Goal: Information Seeking & Learning: Check status

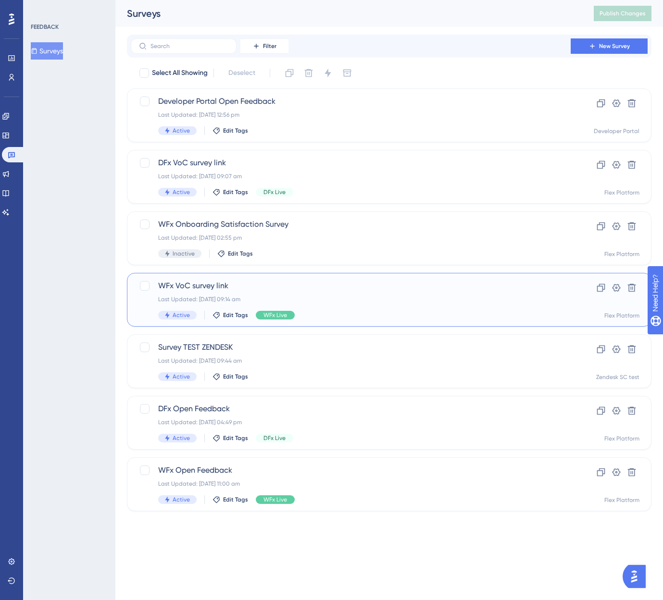
click at [239, 285] on span "WFx VoC survey link" at bounding box center [350, 286] width 385 height 12
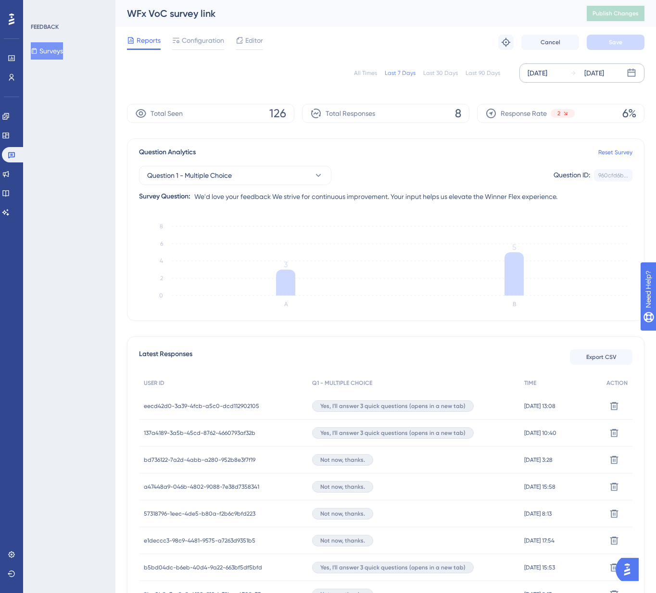
click at [632, 73] on icon at bounding box center [631, 73] width 8 height 8
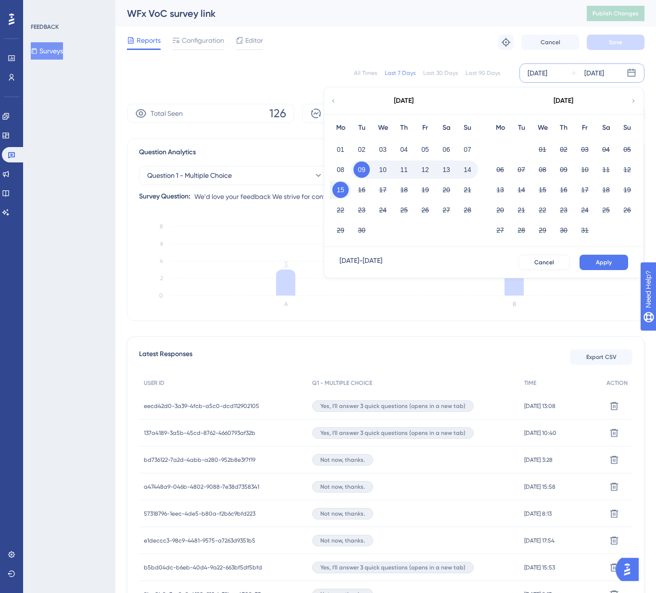
click at [334, 101] on icon at bounding box center [333, 101] width 7 height 9
click at [582, 149] on button "01" at bounding box center [584, 149] width 16 height 16
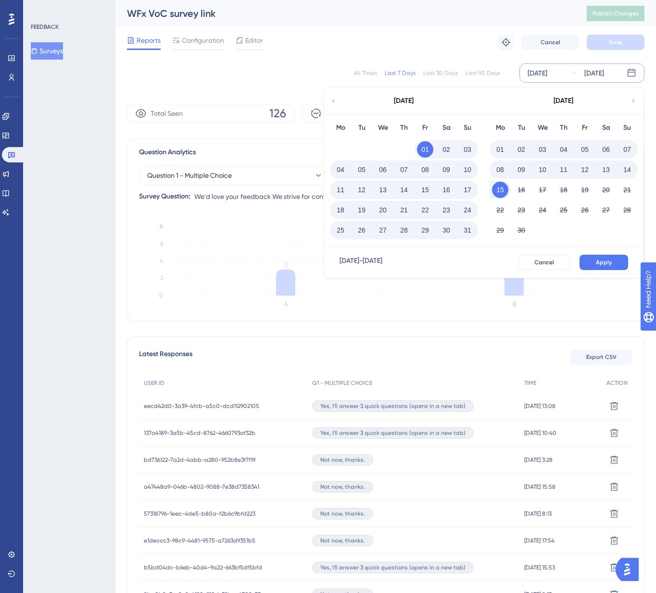
drag, startPoint x: 500, startPoint y: 187, endPoint x: 536, endPoint y: 213, distance: 45.1
click at [499, 187] on button "15" at bounding box center [500, 190] width 16 height 16
click at [596, 262] on span "Apply" at bounding box center [603, 263] width 16 height 8
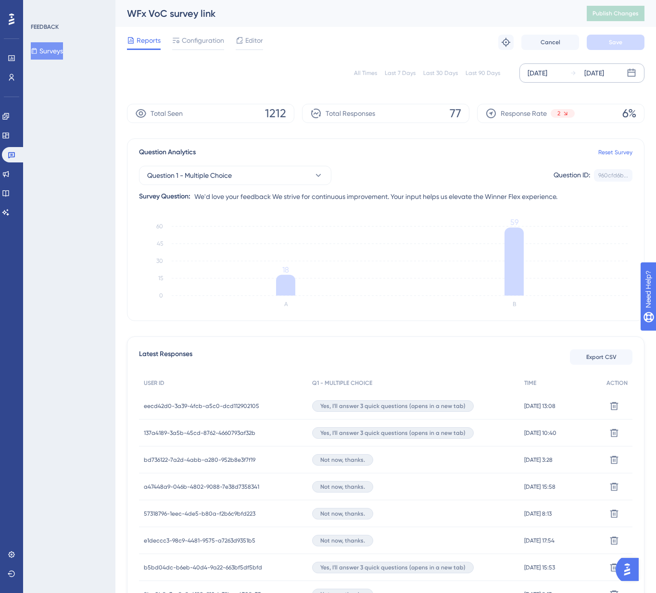
click at [547, 75] on div "[DATE]" at bounding box center [537, 73] width 20 height 12
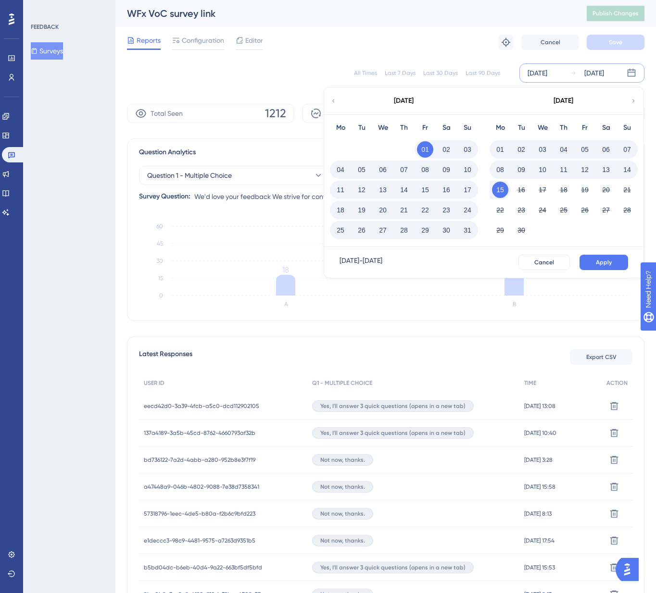
click at [330, 100] on icon at bounding box center [333, 101] width 7 height 9
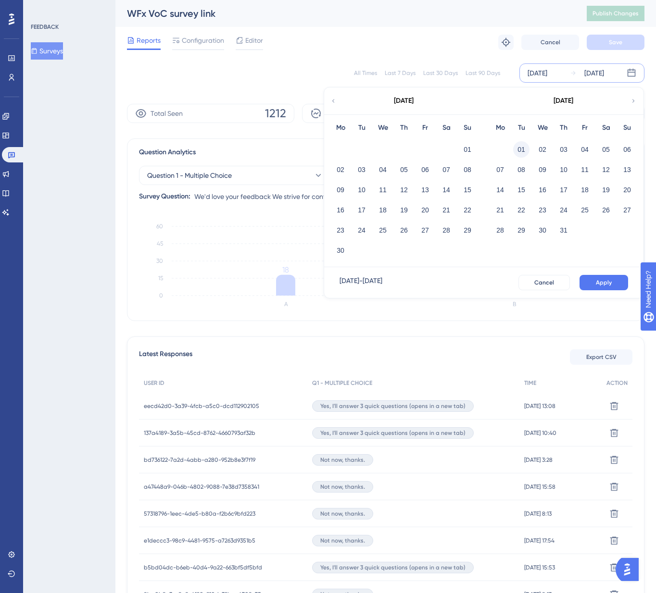
click at [515, 145] on button "01" at bounding box center [521, 149] width 16 height 16
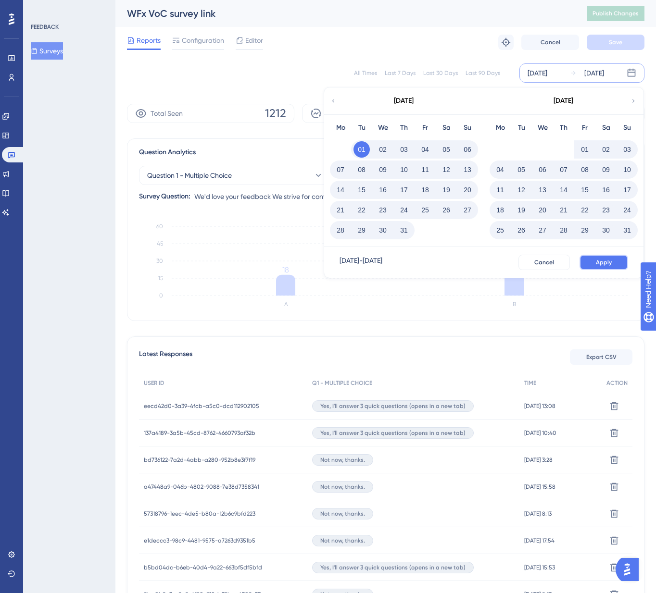
click at [608, 261] on span "Apply" at bounding box center [603, 263] width 16 height 8
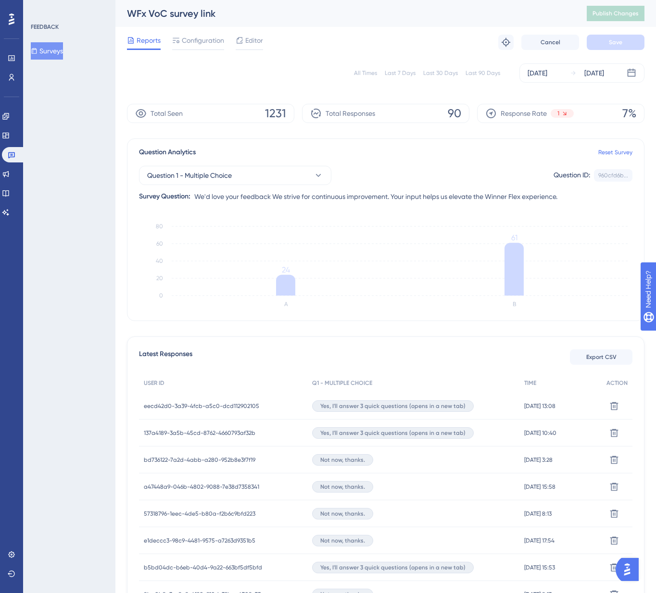
click at [71, 306] on div "FEEDBACK Surveys" at bounding box center [69, 296] width 92 height 593
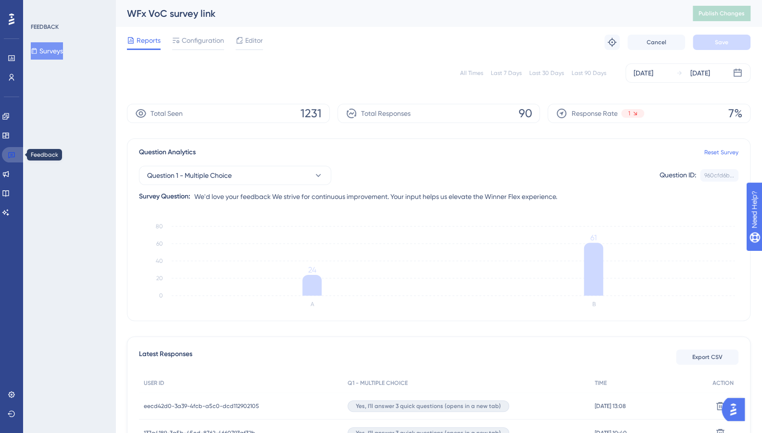
drag, startPoint x: 11, startPoint y: 155, endPoint x: 47, endPoint y: 157, distance: 36.1
click at [11, 155] on icon at bounding box center [12, 155] width 8 height 8
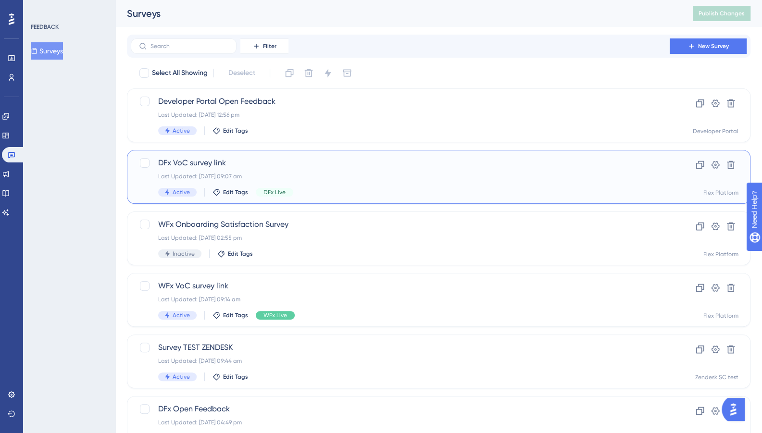
click at [416, 170] on div "DFx VoC survey link Last Updated: [DATE] 09:07 am Active Edit Tags DFx Live" at bounding box center [400, 176] width 484 height 39
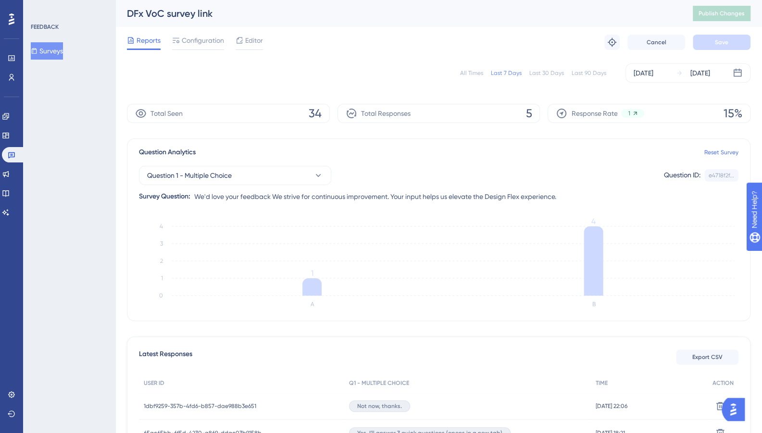
drag, startPoint x: 203, startPoint y: 39, endPoint x: 494, endPoint y: 4, distance: 292.9
click at [204, 39] on span "Configuration" at bounding box center [203, 41] width 42 height 12
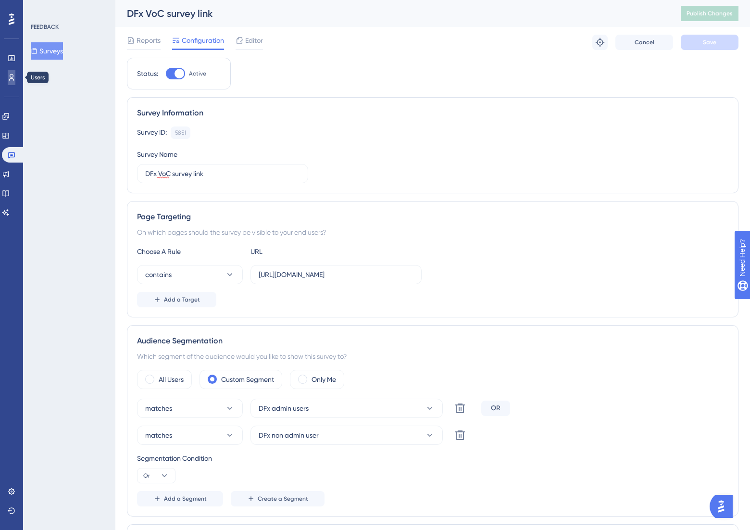
click at [9, 78] on icon at bounding box center [12, 78] width 8 height 8
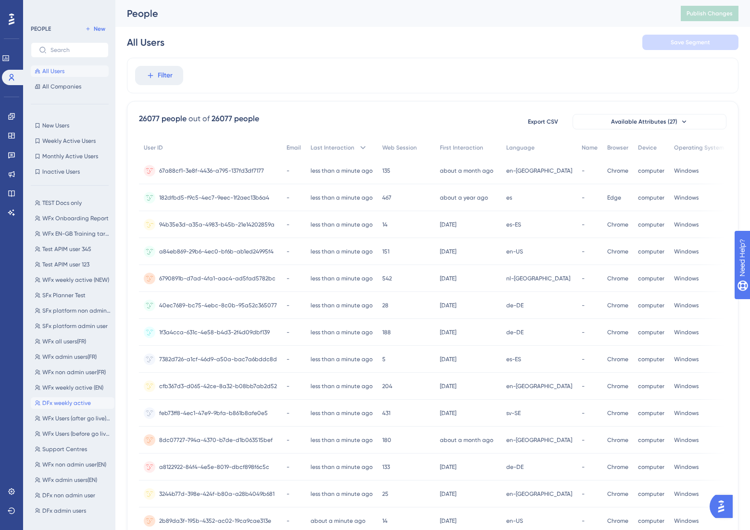
click at [62, 403] on span "DFx weekly active" at bounding box center [66, 403] width 49 height 8
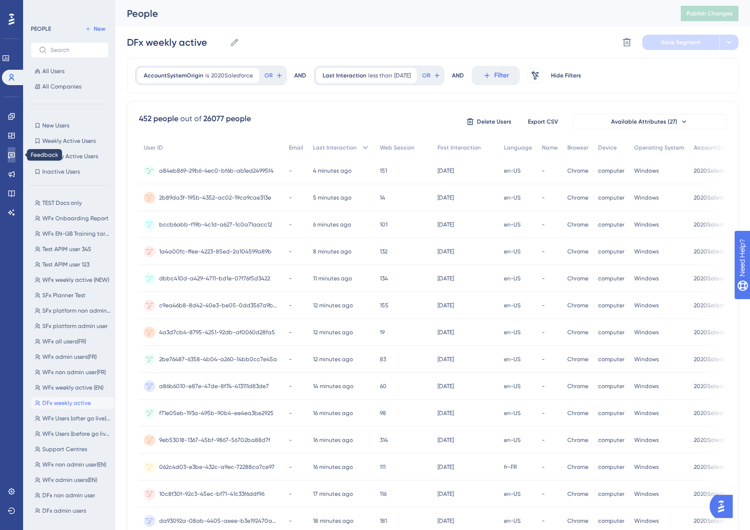
click at [11, 154] on icon at bounding box center [11, 155] width 7 height 6
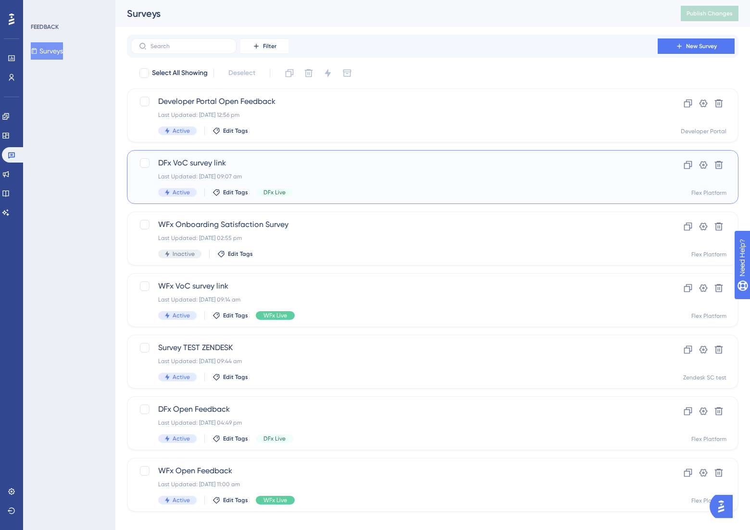
click at [210, 157] on div "DFx VoC survey link Last Updated: [DATE] 09:07 am Active Edit Tags DFx Live Clo…" at bounding box center [432, 177] width 611 height 54
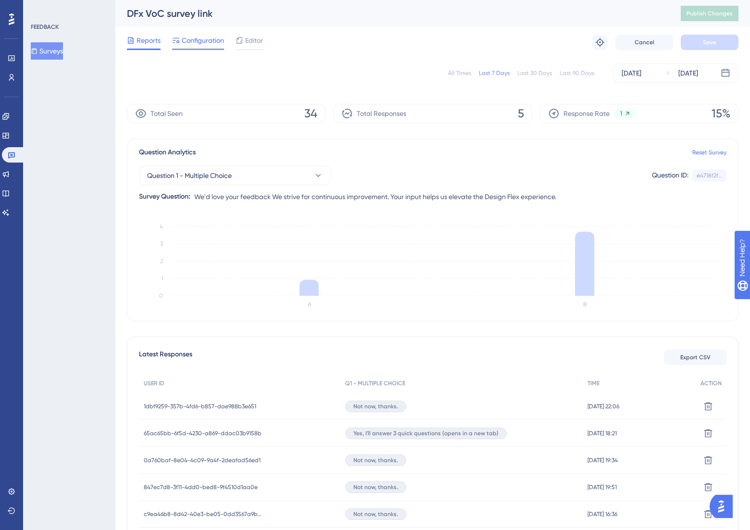
click at [204, 39] on span "Configuration" at bounding box center [203, 41] width 42 height 12
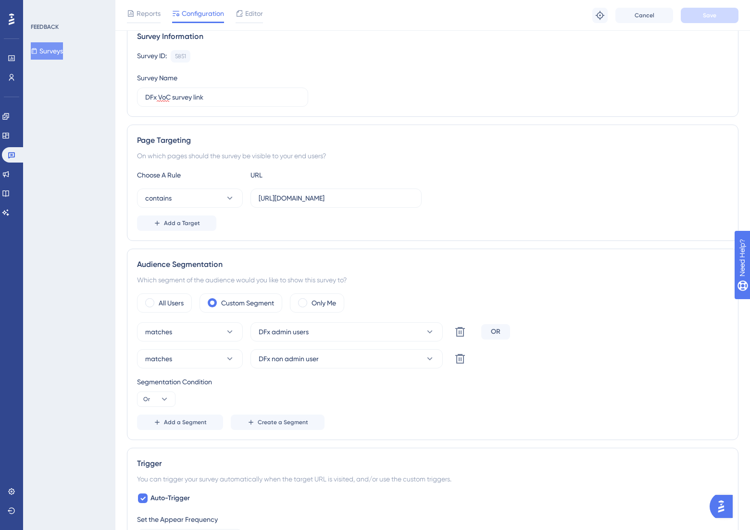
scroll to position [160, 0]
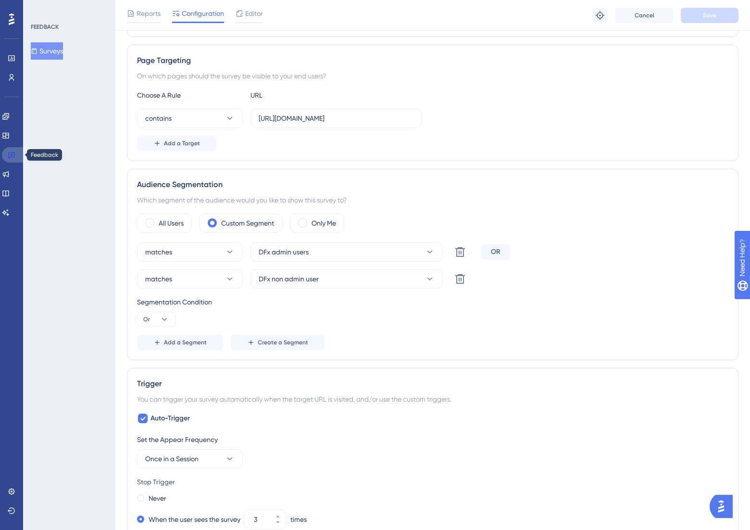
click at [11, 153] on icon at bounding box center [12, 155] width 8 height 8
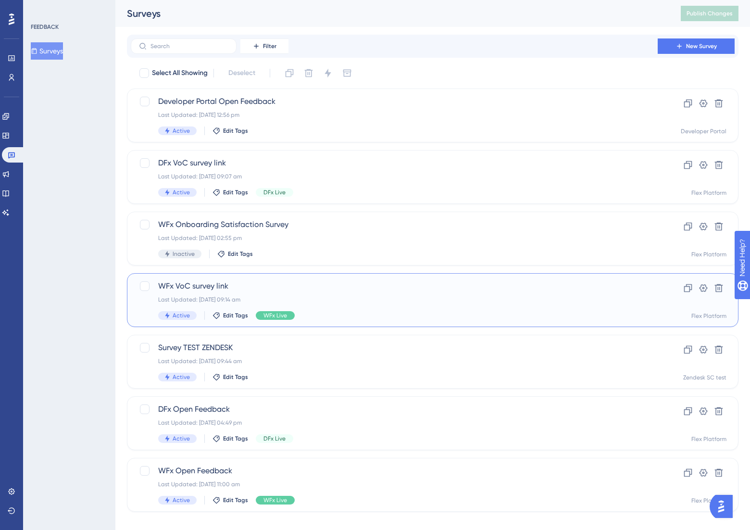
click at [216, 288] on span "WFx VoC survey link" at bounding box center [394, 286] width 472 height 12
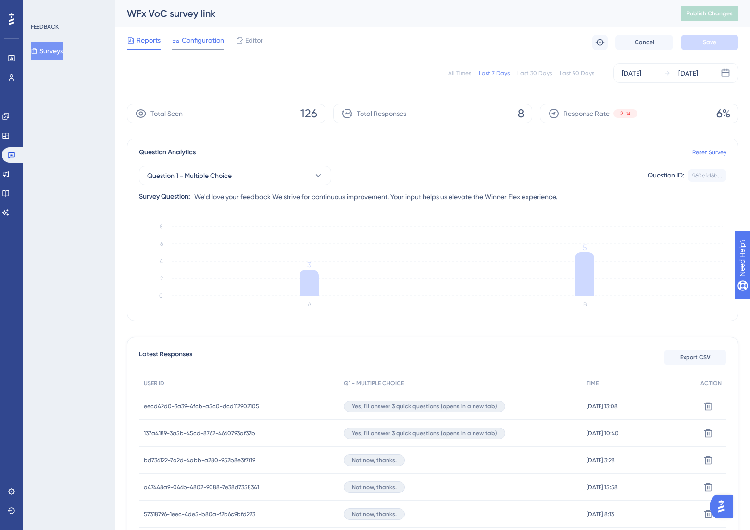
click at [201, 41] on span "Configuration" at bounding box center [203, 41] width 42 height 12
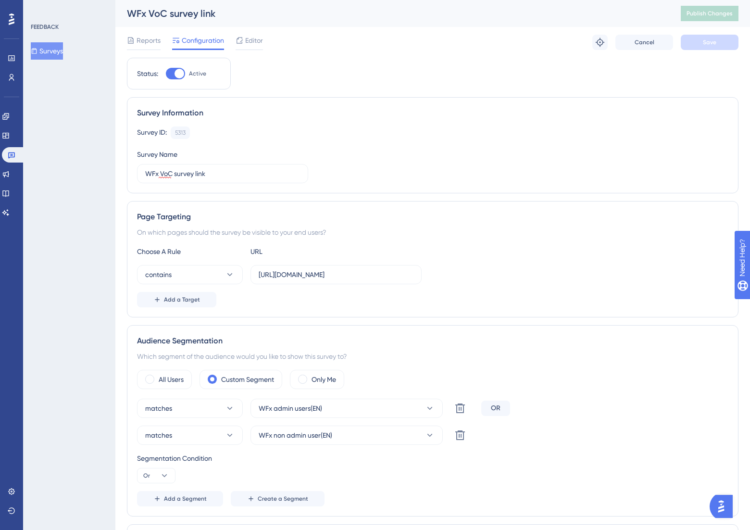
click at [48, 456] on div "FEEDBACK Surveys" at bounding box center [69, 265] width 92 height 530
click at [6, 115] on link at bounding box center [6, 116] width 8 height 15
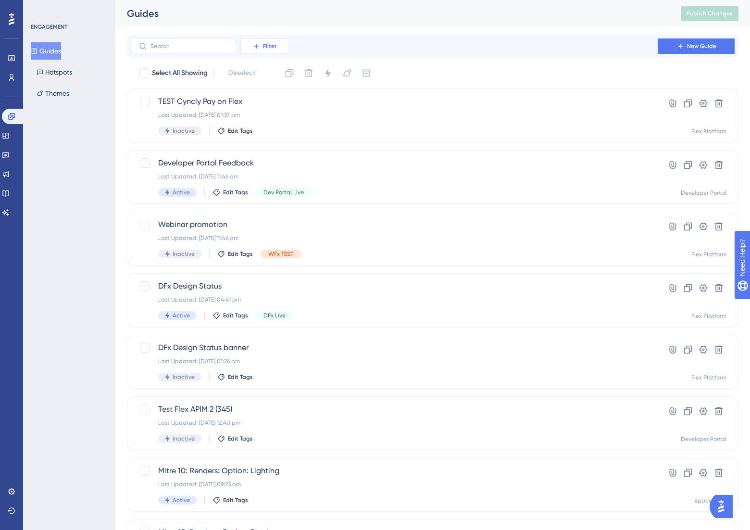
click at [277, 49] on button "Filter" at bounding box center [264, 45] width 48 height 15
click at [264, 69] on span "Tags" at bounding box center [261, 74] width 15 height 12
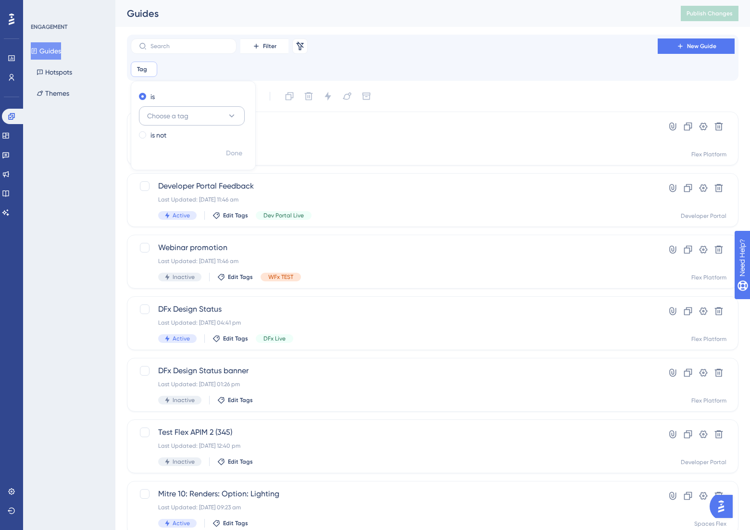
click at [197, 112] on button "Choose a tag" at bounding box center [192, 115] width 106 height 19
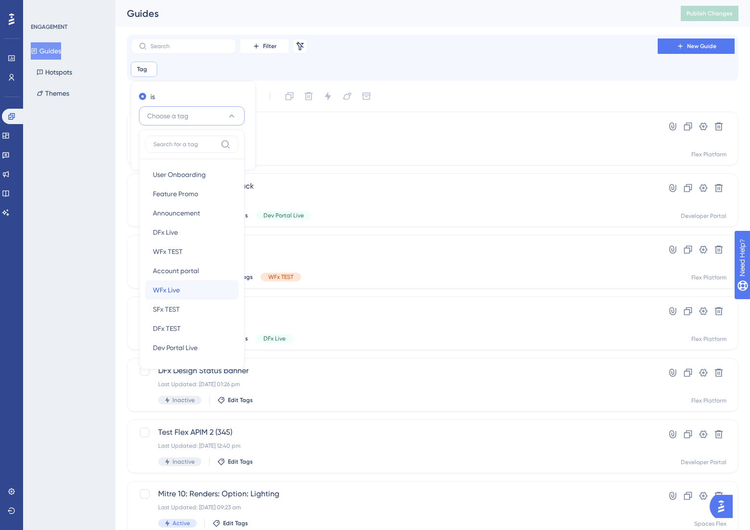
click at [185, 291] on div "WFx Live WFx Live" at bounding box center [192, 289] width 78 height 19
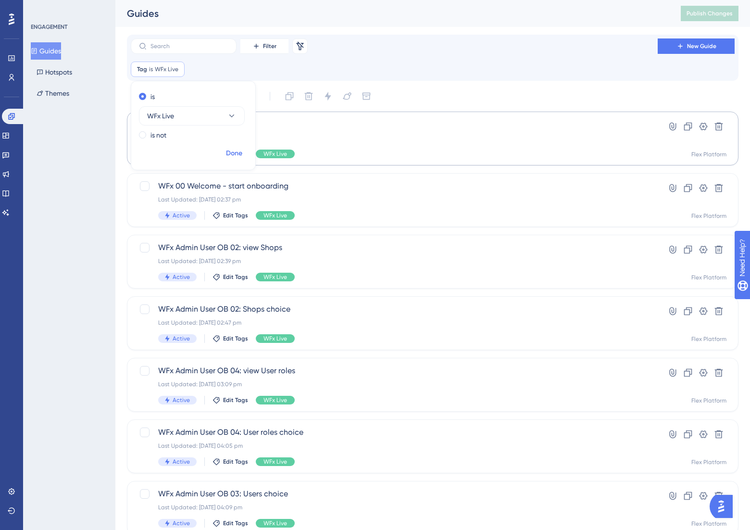
click at [234, 149] on span "Done" at bounding box center [234, 154] width 16 height 12
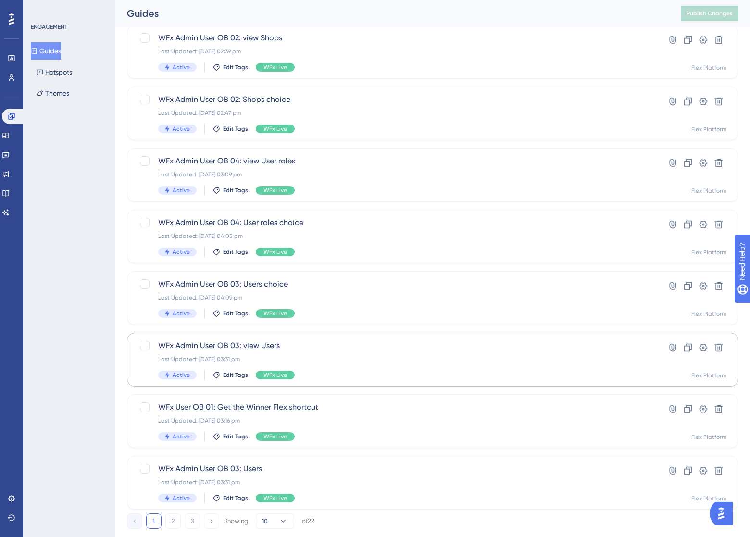
scroll to position [232, 0]
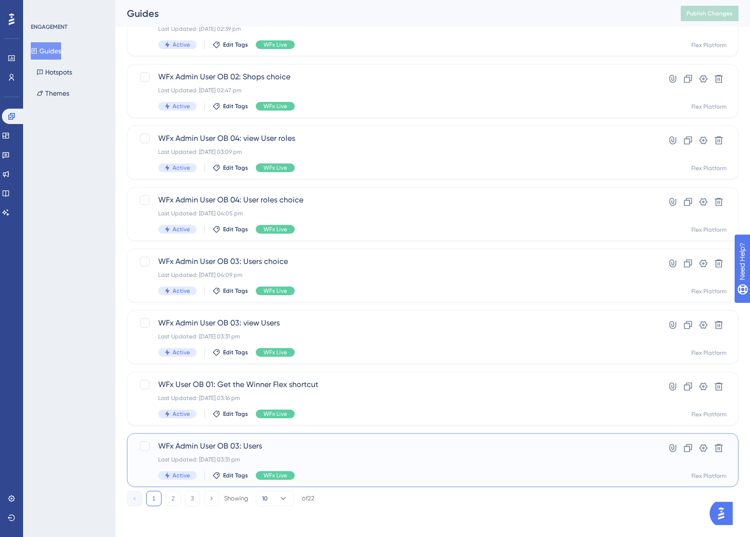
click at [242, 446] on span "WFx Admin User OB 03: Users" at bounding box center [394, 446] width 472 height 12
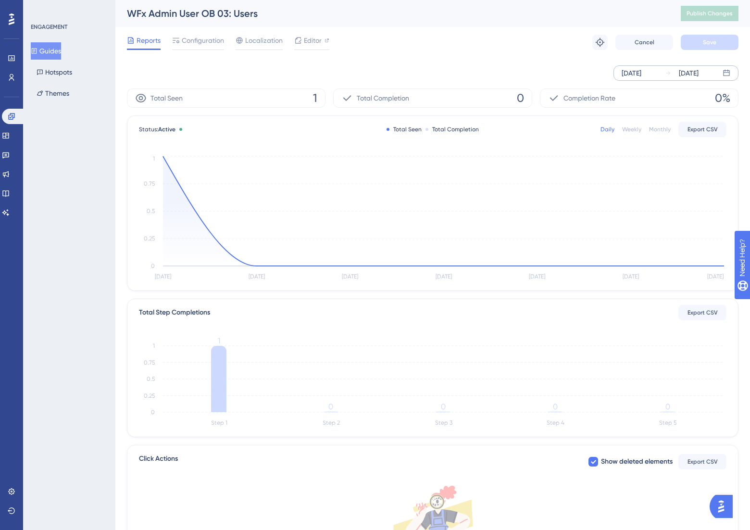
click at [649, 66] on div "[DATE] [DATE]" at bounding box center [675, 72] width 125 height 15
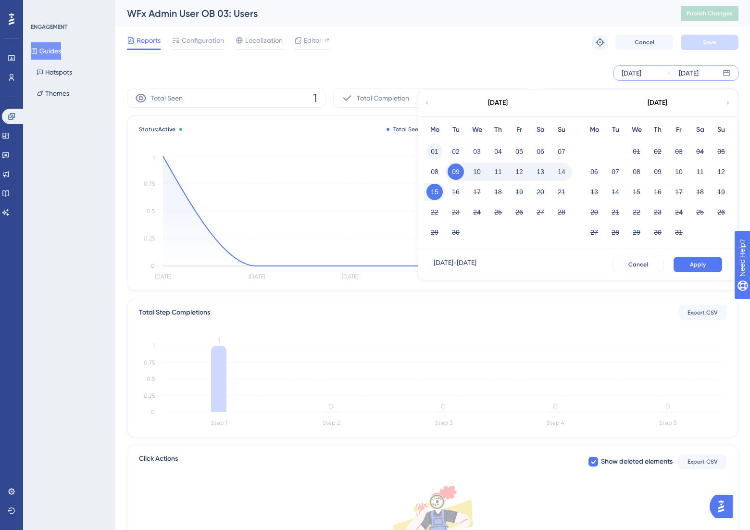
click at [437, 150] on button "01" at bounding box center [434, 151] width 16 height 16
click at [559, 155] on button "07" at bounding box center [561, 151] width 16 height 16
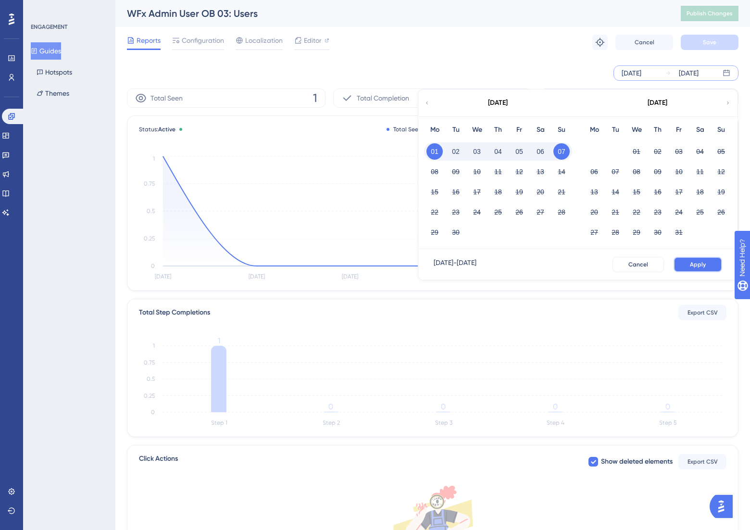
click at [662, 260] on button "Apply" at bounding box center [697, 264] width 49 height 15
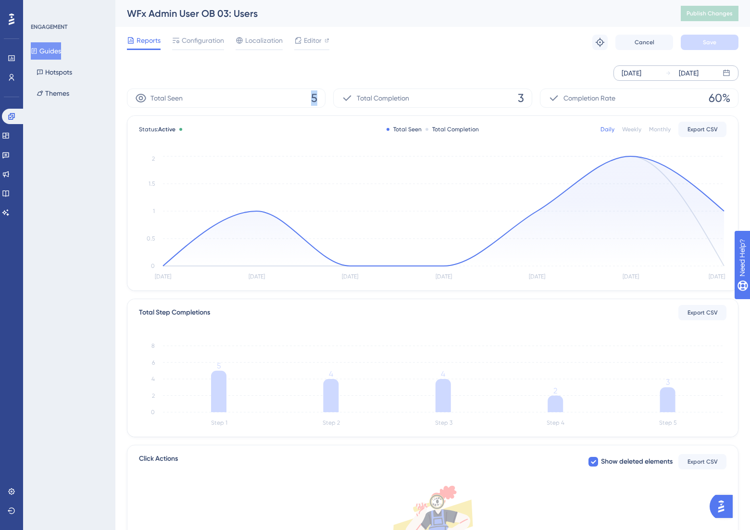
click at [312, 98] on span "5" at bounding box center [314, 97] width 6 height 15
